Goal: Use online tool/utility: Utilize a website feature to perform a specific function

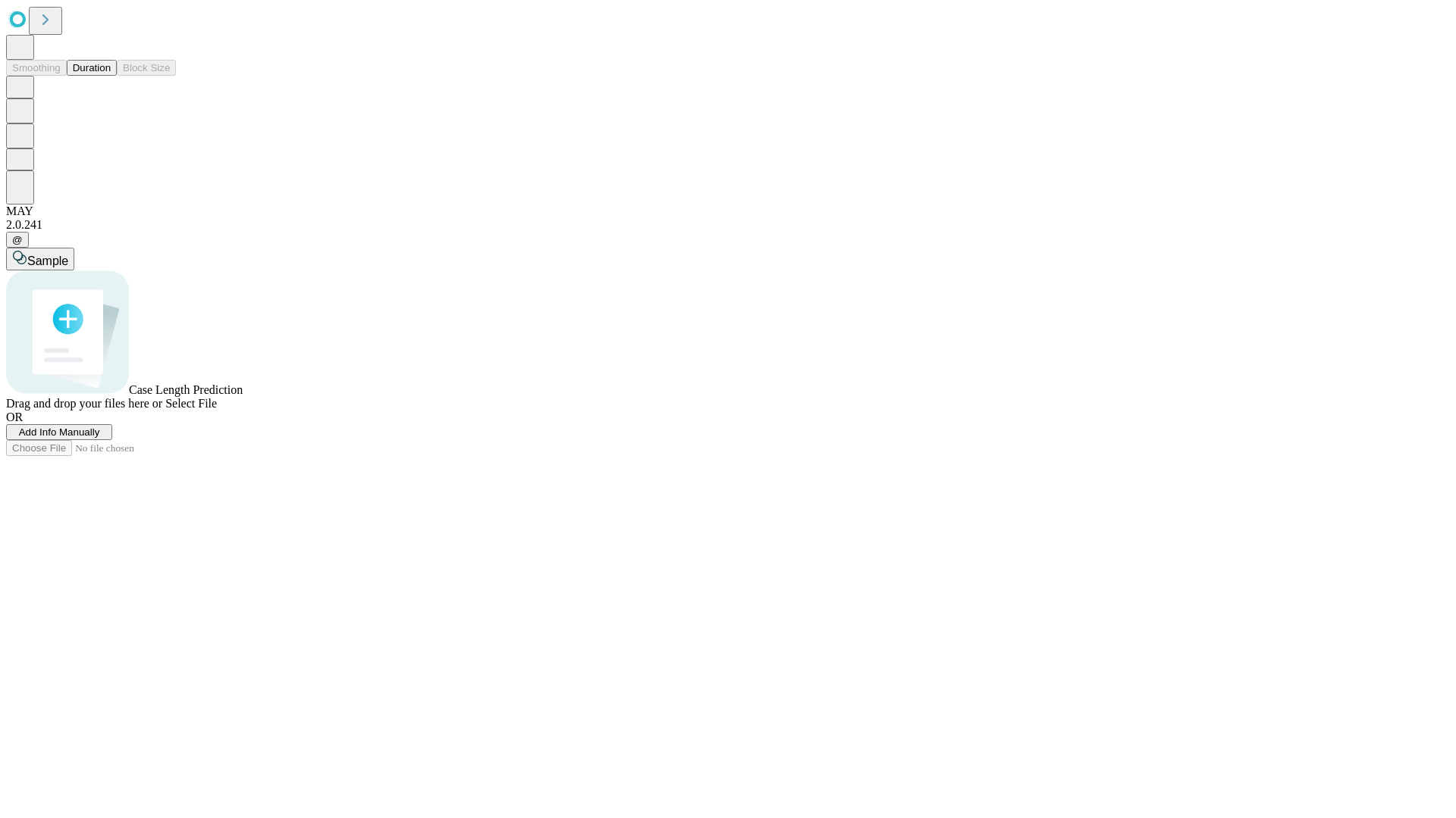
click at [100, 438] on span "Add Info Manually" at bounding box center [59, 433] width 81 height 11
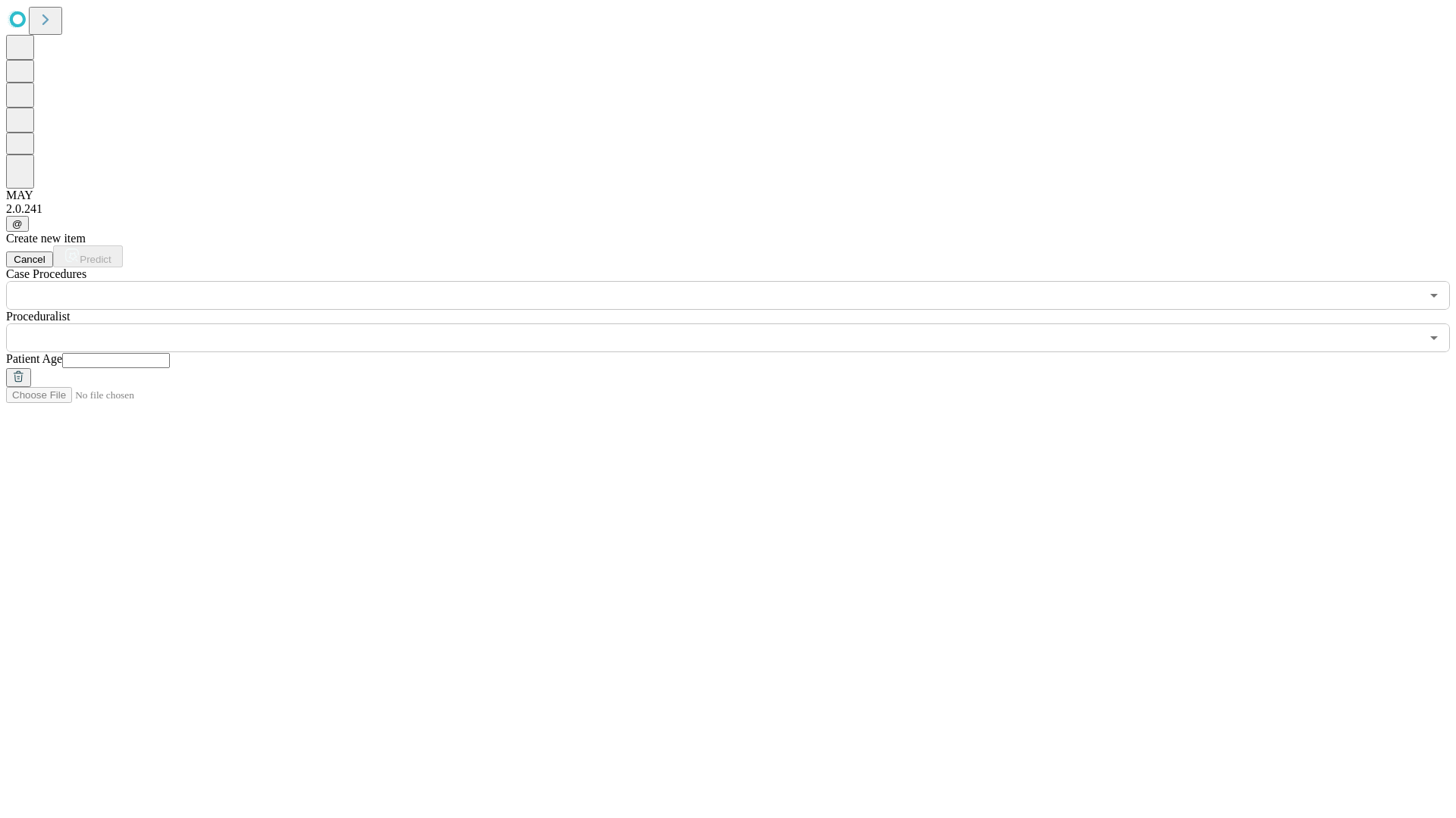
click at [169, 353] on input "text" at bounding box center [115, 360] width 108 height 15
type input "**"
click at [738, 323] on input "text" at bounding box center [713, 338] width 1414 height 29
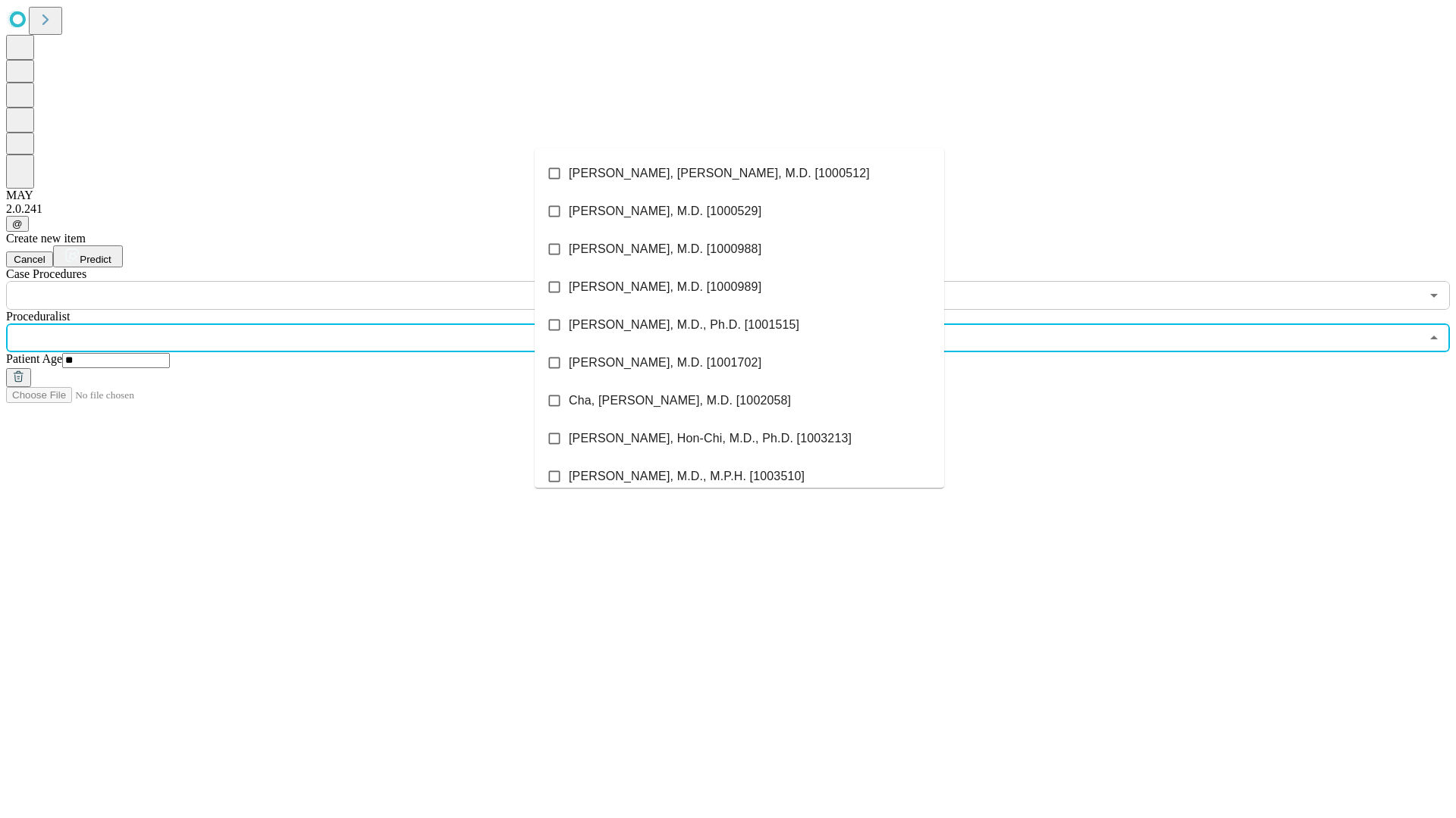
click at [739, 173] on li "[PERSON_NAME], [PERSON_NAME], M.D. [1000512]" at bounding box center [739, 174] width 409 height 38
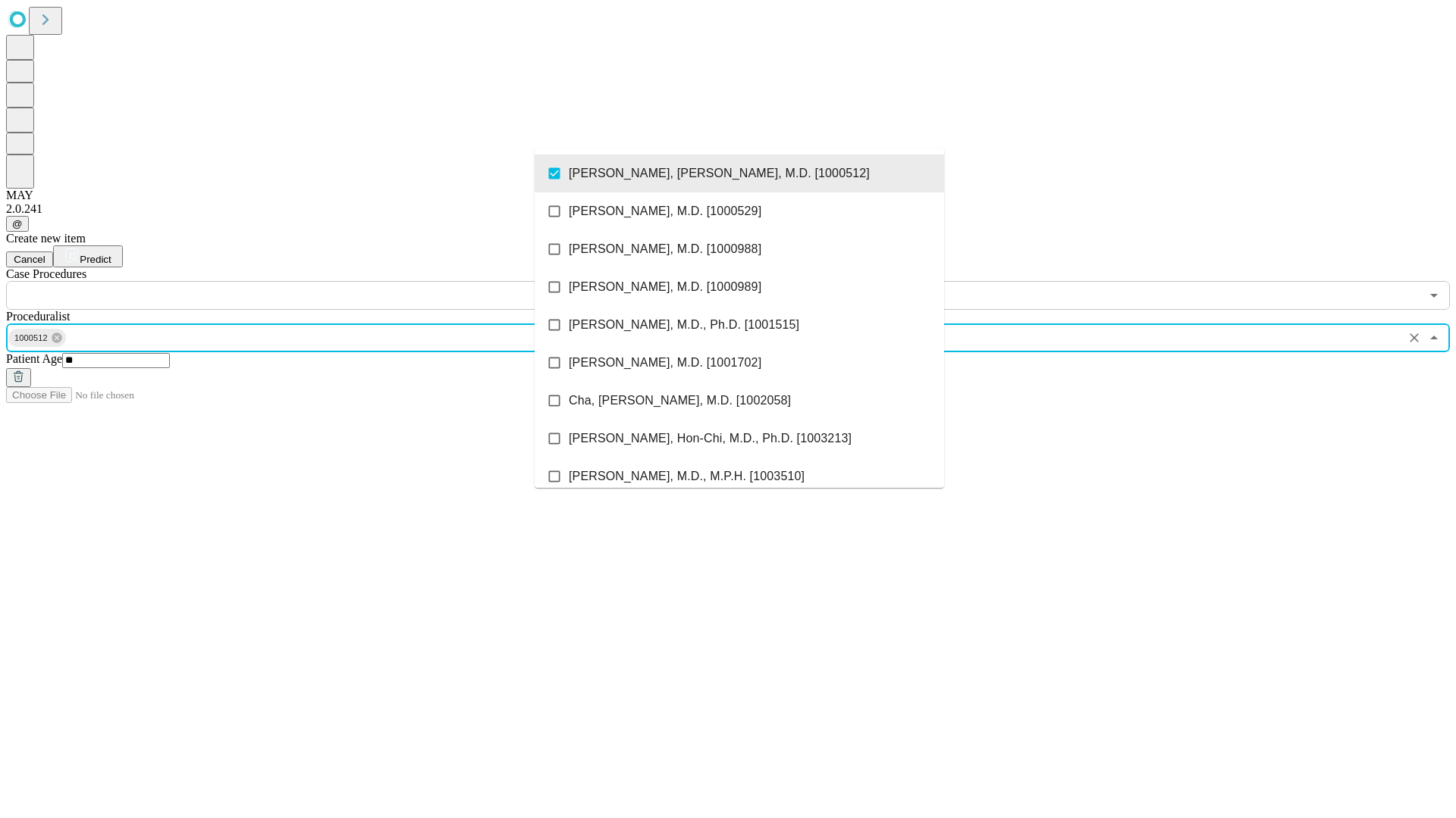
click at [319, 282] on input "text" at bounding box center [713, 296] width 1414 height 29
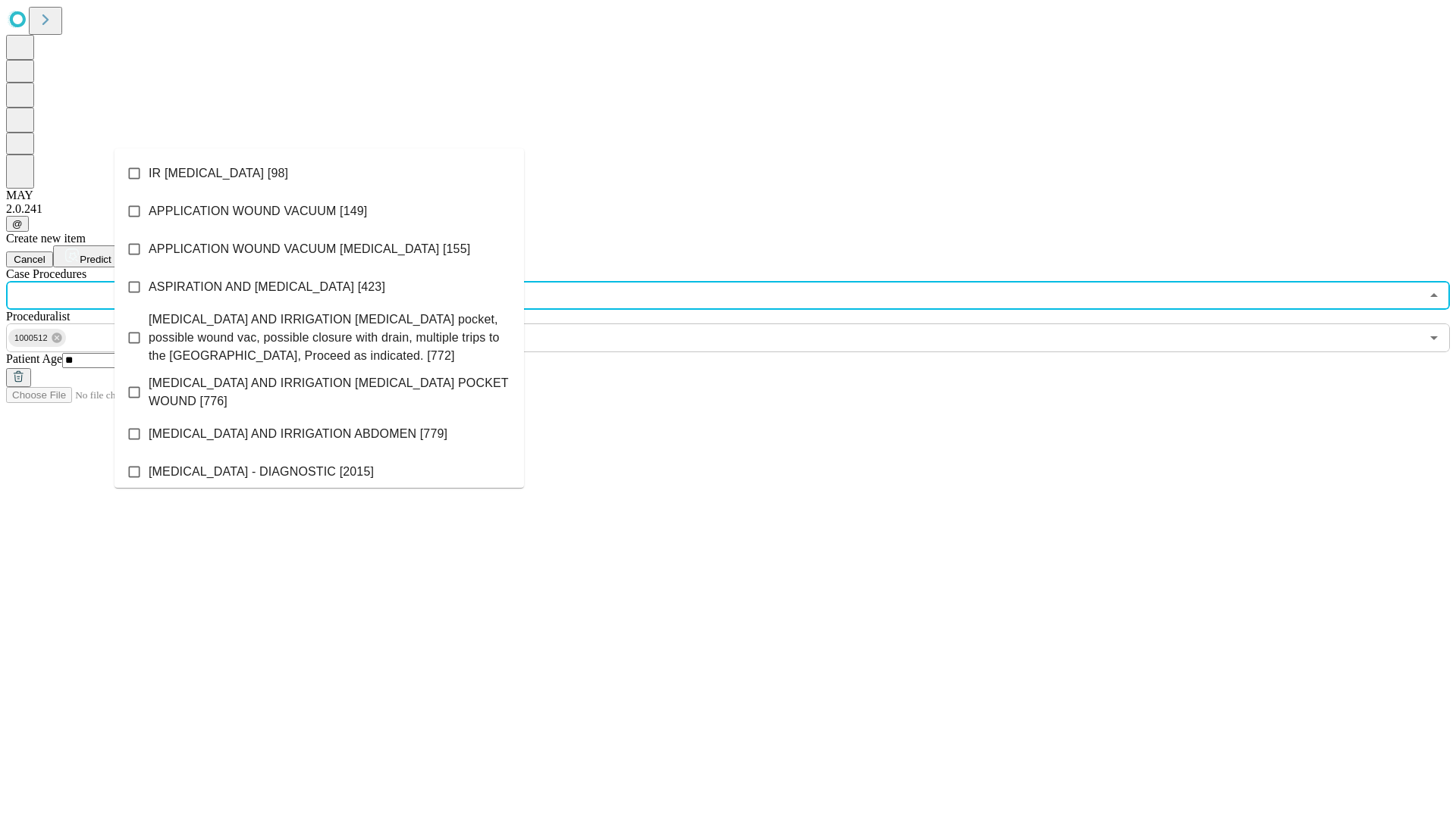
click at [319, 173] on li "IR [MEDICAL_DATA] [98]" at bounding box center [319, 174] width 409 height 38
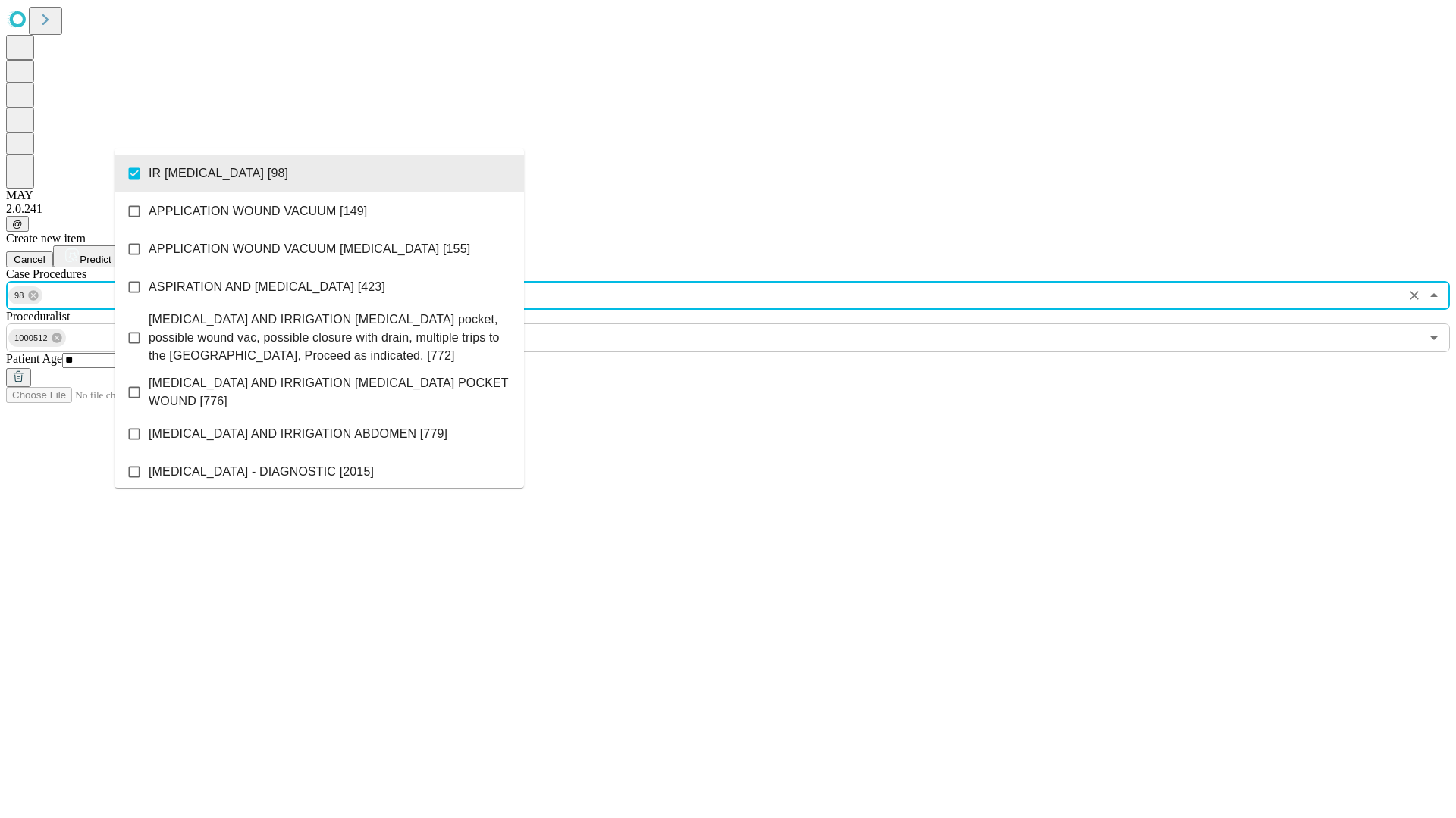
click at [110, 254] on span "Predict" at bounding box center [95, 260] width 31 height 11
